Goal: Task Accomplishment & Management: Manage account settings

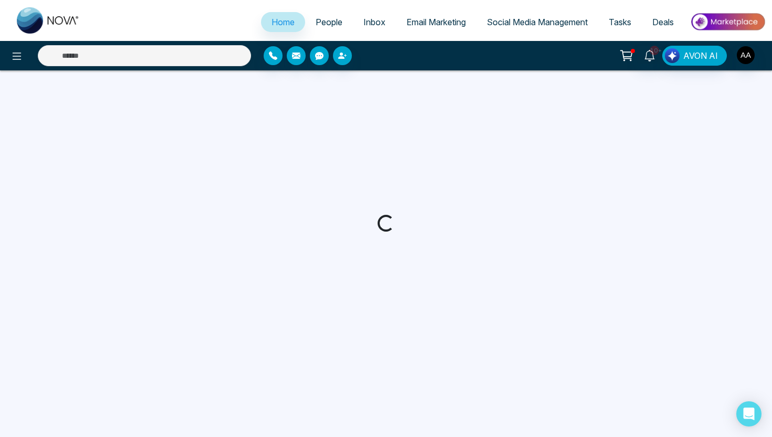
select select "*"
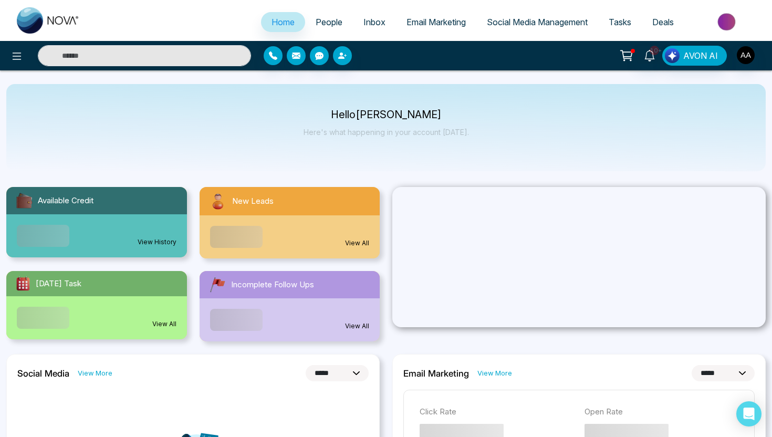
click at [331, 26] on span "People" at bounding box center [328, 22] width 27 height 10
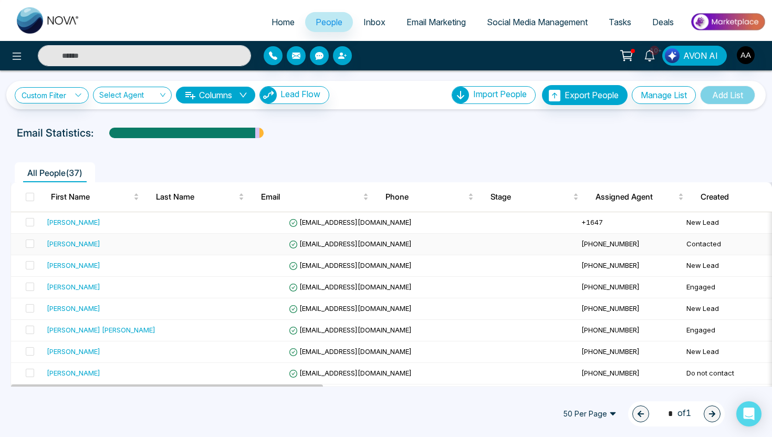
click at [67, 242] on div "[PERSON_NAME]" at bounding box center [74, 243] width 54 height 10
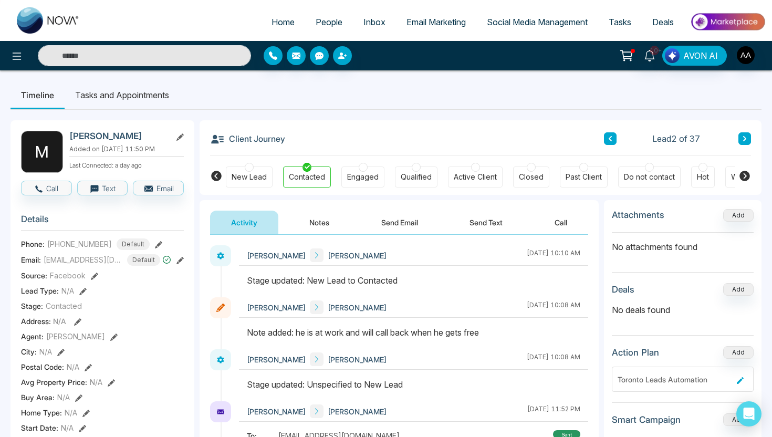
click at [408, 24] on span "Email Marketing" at bounding box center [435, 22] width 59 height 10
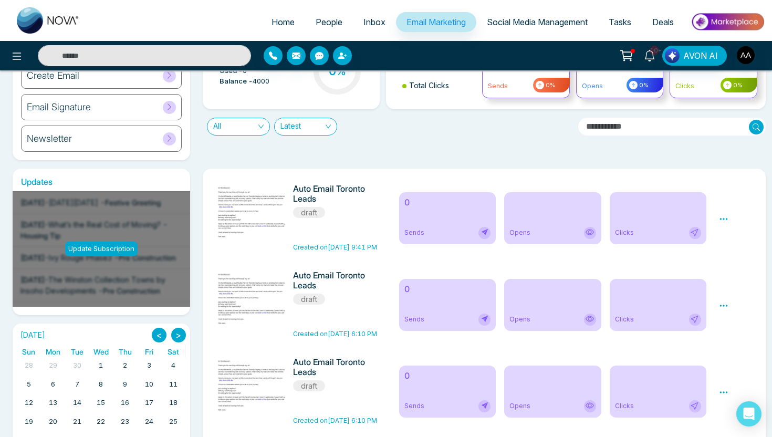
scroll to position [108, 0]
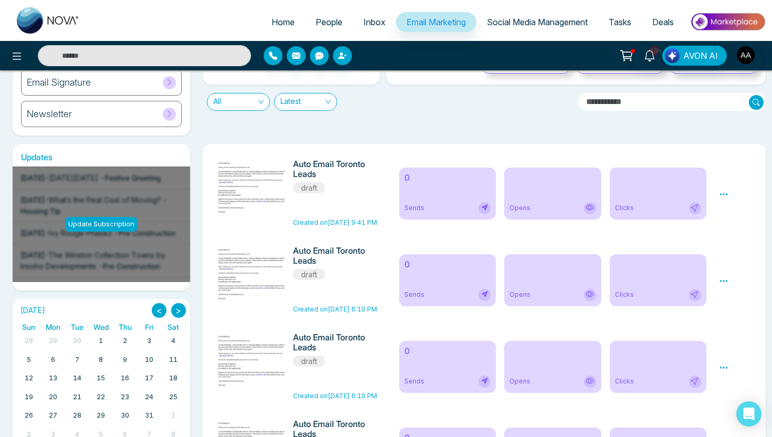
click at [727, 197] on icon at bounding box center [723, 193] width 9 height 9
click at [741, 212] on span "Preview" at bounding box center [741, 209] width 28 height 9
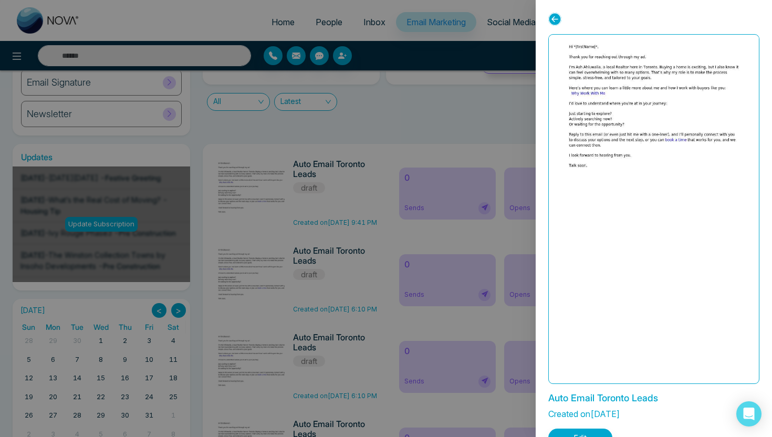
click at [421, 161] on div at bounding box center [386, 218] width 772 height 437
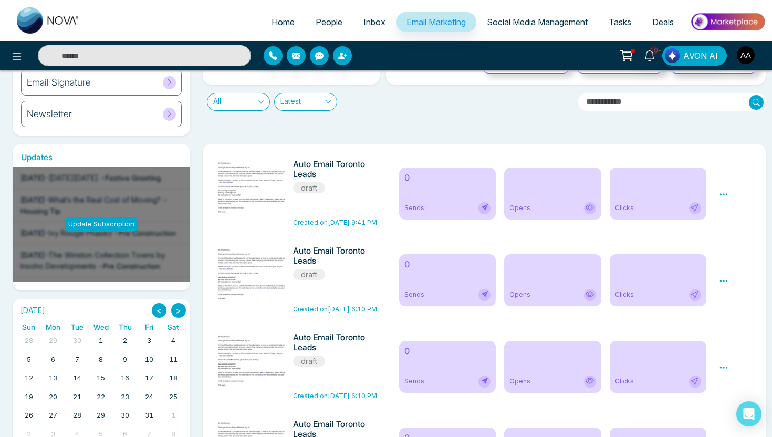
scroll to position [0, 0]
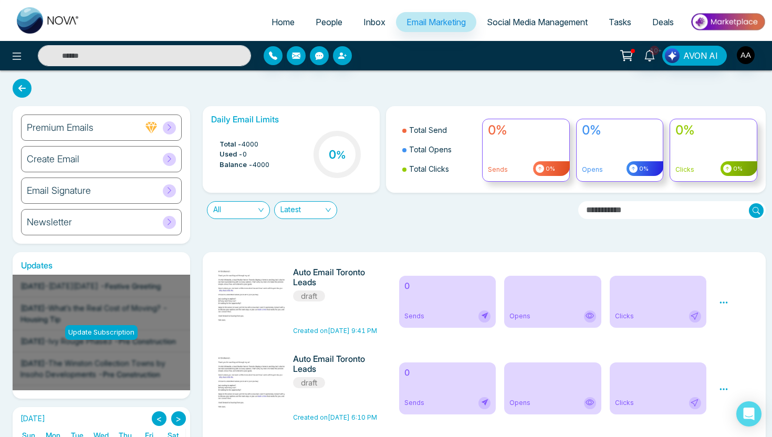
click at [320, 29] on link "People" at bounding box center [329, 22] width 48 height 20
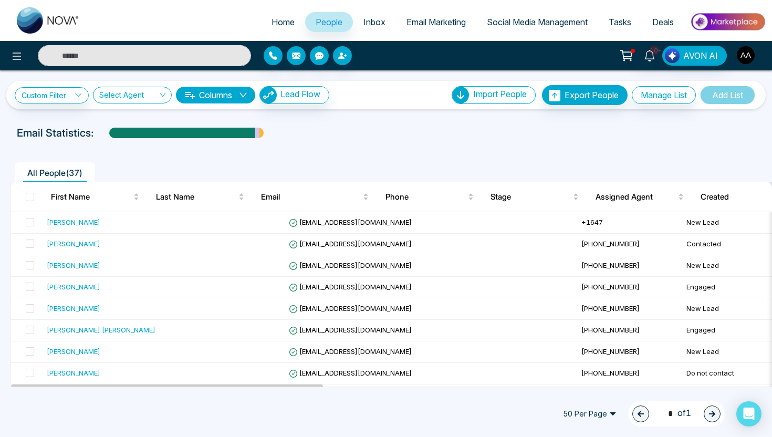
click at [752, 60] on button "button" at bounding box center [745, 55] width 19 height 19
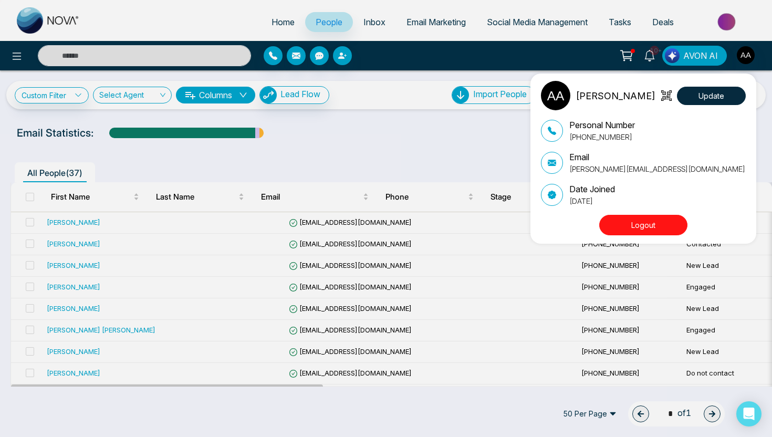
click at [653, 221] on button "Logout" at bounding box center [643, 225] width 88 height 20
